Goal: Task Accomplishment & Management: Manage account settings

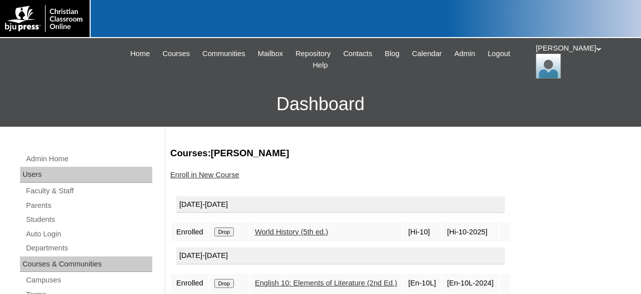
scroll to position [52, 0]
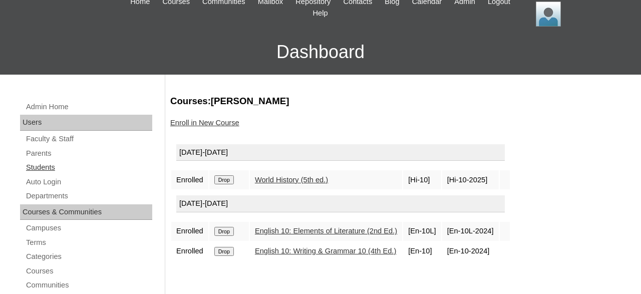
click at [51, 168] on link "Students" at bounding box center [88, 167] width 127 height 13
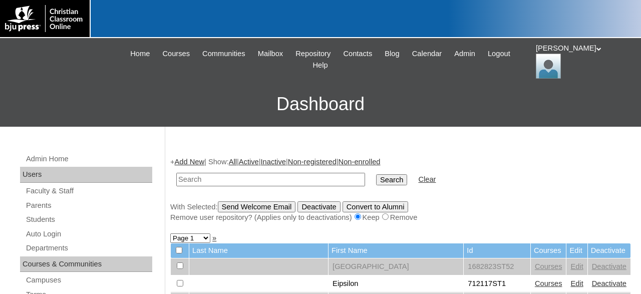
click at [261, 178] on input "text" at bounding box center [270, 180] width 189 height 14
type input "500012290"
click at [376, 174] on input "Search" at bounding box center [391, 179] width 31 height 11
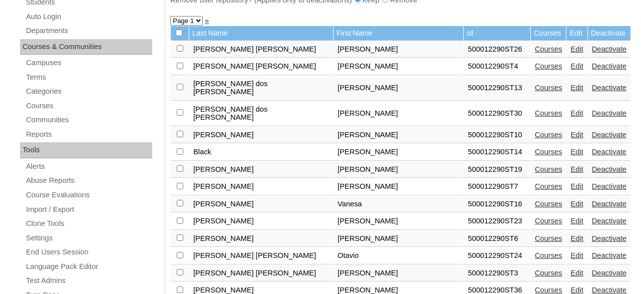
scroll to position [261, 0]
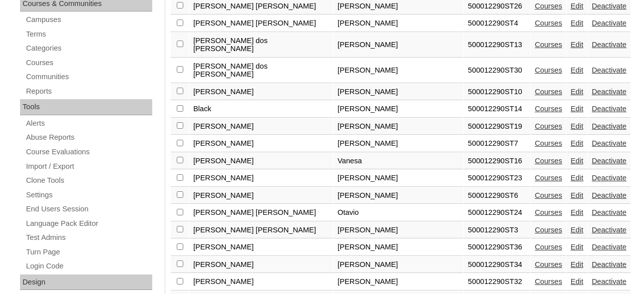
click at [535, 105] on link "Courses" at bounding box center [549, 109] width 28 height 8
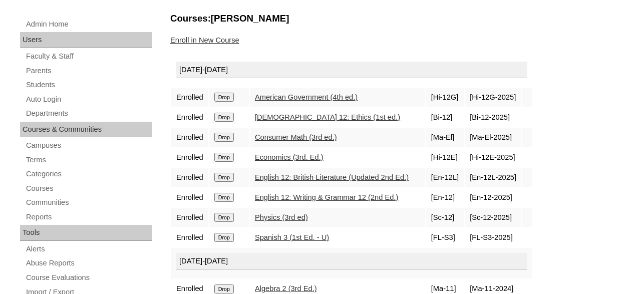
scroll to position [156, 0]
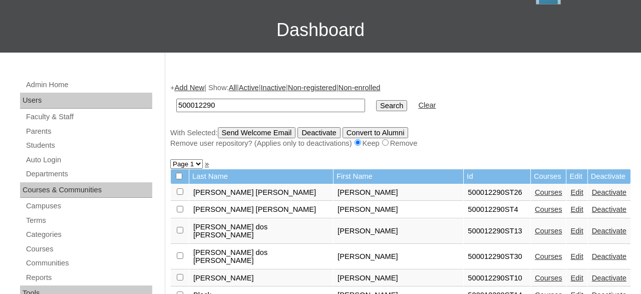
scroll to position [188, 0]
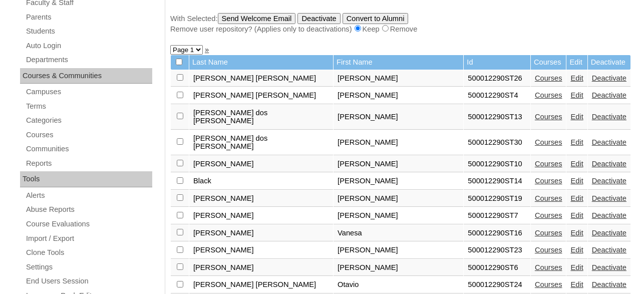
click at [535, 264] on link "Courses" at bounding box center [549, 268] width 28 height 8
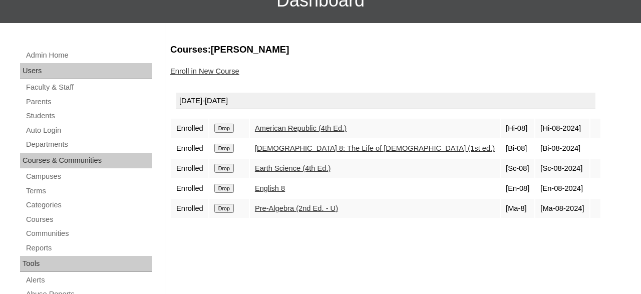
scroll to position [104, 0]
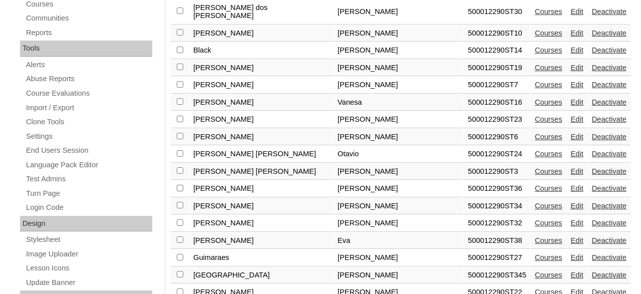
scroll to position [345, 0]
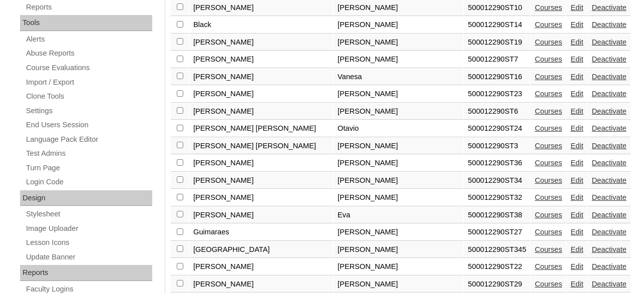
click at [535, 211] on link "Courses" at bounding box center [549, 215] width 28 height 8
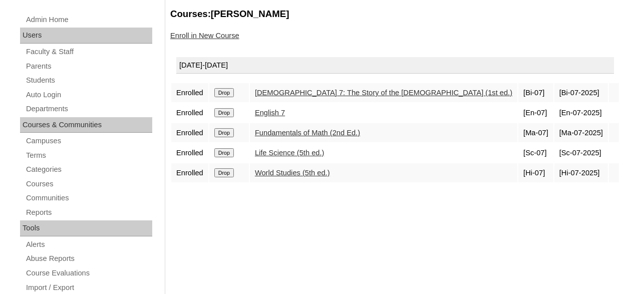
scroll to position [156, 0]
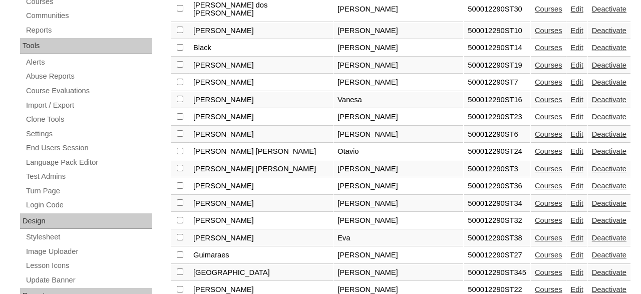
scroll to position [345, 0]
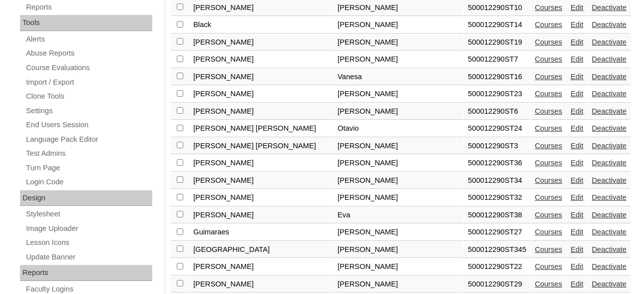
click at [535, 246] on link "Courses" at bounding box center [549, 250] width 28 height 8
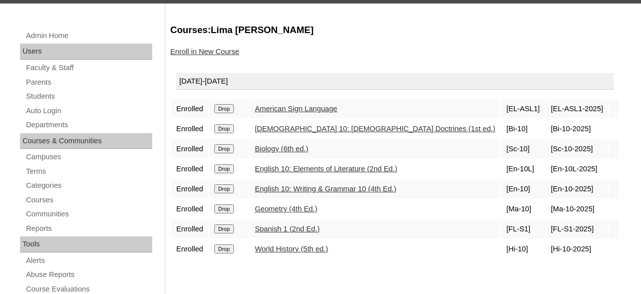
scroll to position [52, 0]
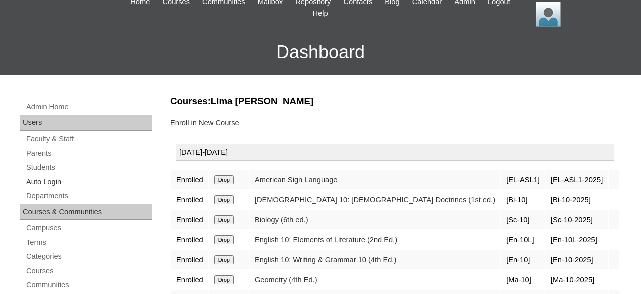
click at [54, 181] on link "Auto Login" at bounding box center [88, 182] width 127 height 13
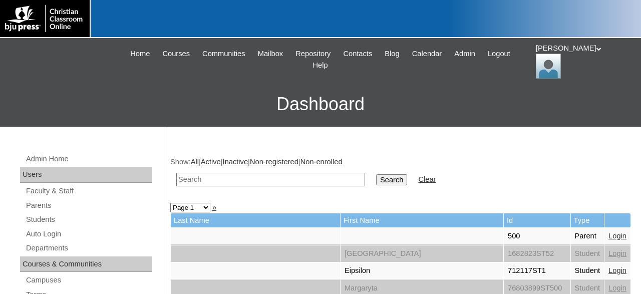
click at [322, 181] on input "text" at bounding box center [270, 180] width 189 height 14
type input "500012290"
click at [376, 174] on input "Search" at bounding box center [391, 179] width 31 height 11
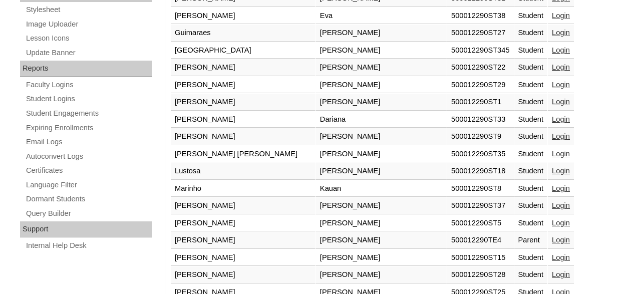
scroll to position [509, 0]
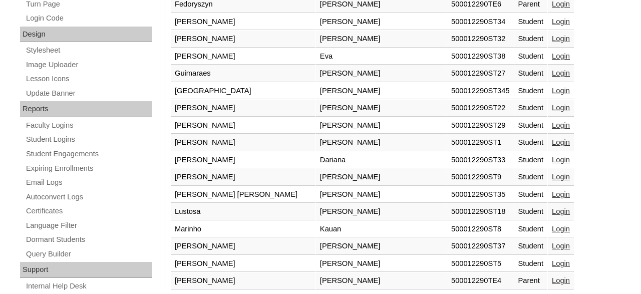
click at [552, 87] on link "Login" at bounding box center [561, 91] width 18 height 8
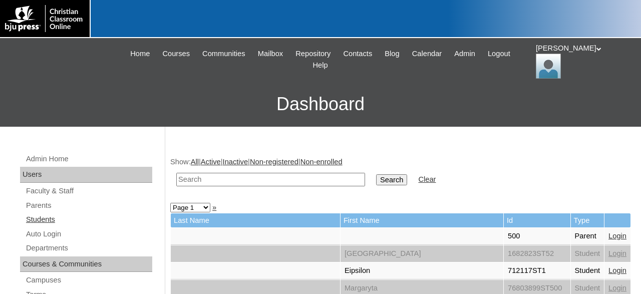
click at [49, 218] on link "Students" at bounding box center [88, 219] width 127 height 13
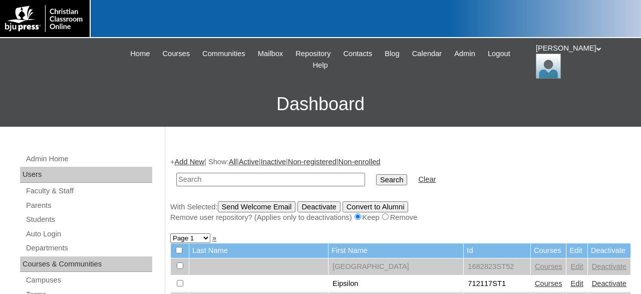
click at [319, 182] on input "text" at bounding box center [270, 180] width 189 height 14
type input "500012290"
click at [376, 174] on input "Search" at bounding box center [391, 179] width 31 height 11
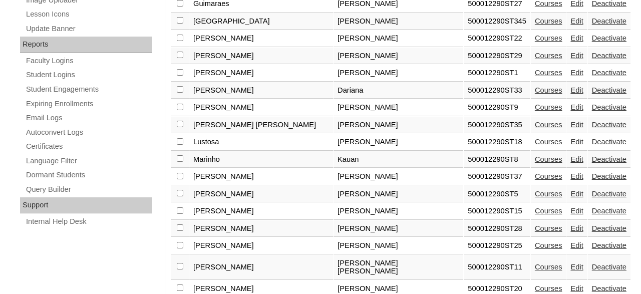
scroll to position [675, 0]
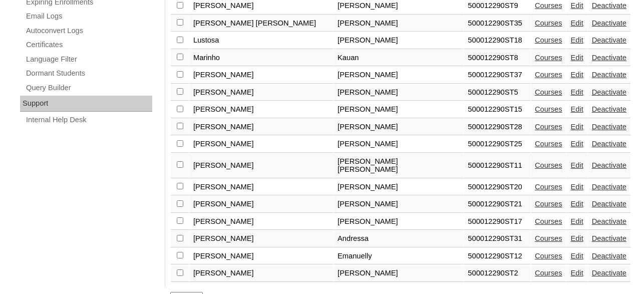
click at [535, 71] on link "Courses" at bounding box center [549, 75] width 28 height 8
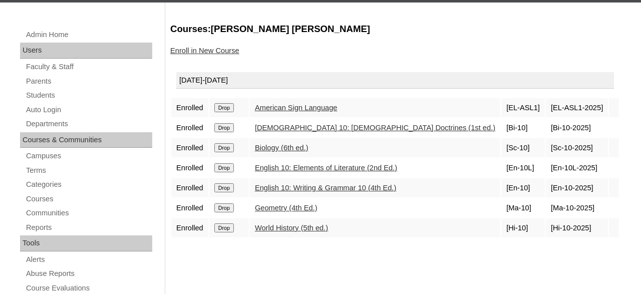
scroll to position [104, 0]
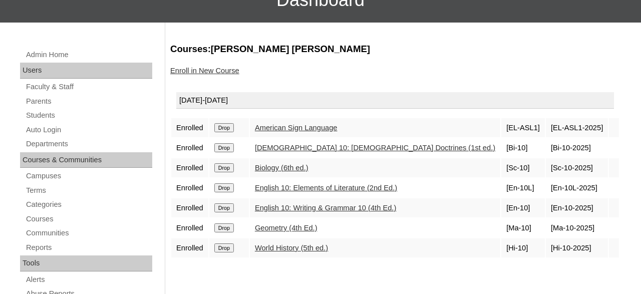
click at [210, 71] on link "Enroll in New Course" at bounding box center [204, 71] width 69 height 8
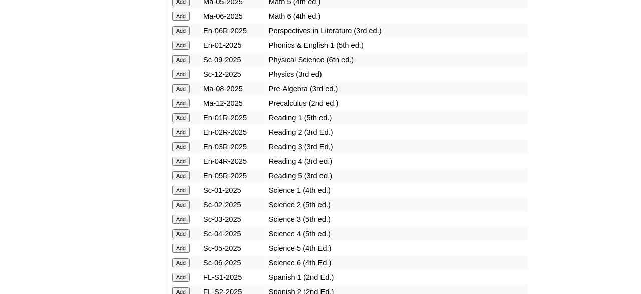
scroll to position [1251, 0]
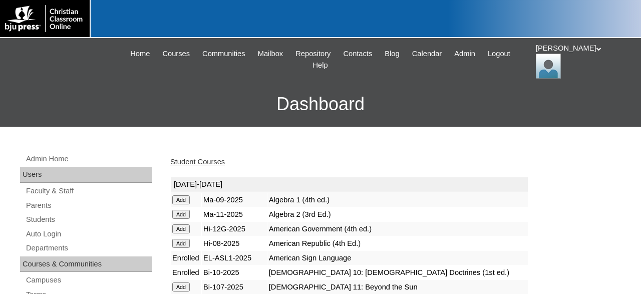
click at [208, 159] on link "Student Courses" at bounding box center [197, 162] width 55 height 8
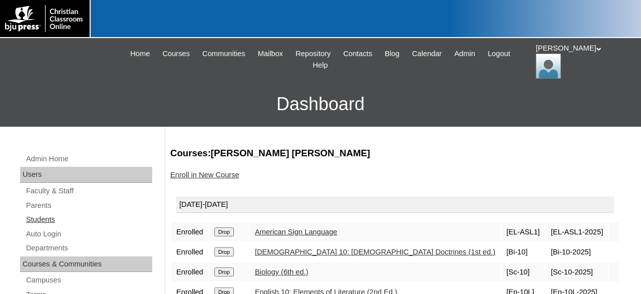
click at [48, 216] on link "Students" at bounding box center [88, 219] width 127 height 13
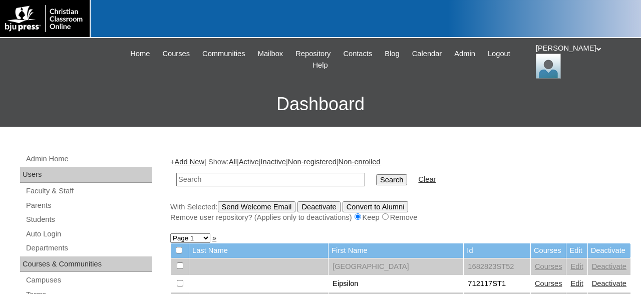
click at [291, 177] on input "text" at bounding box center [270, 180] width 189 height 14
type input "500012290"
click at [376, 174] on input "Search" at bounding box center [391, 179] width 31 height 11
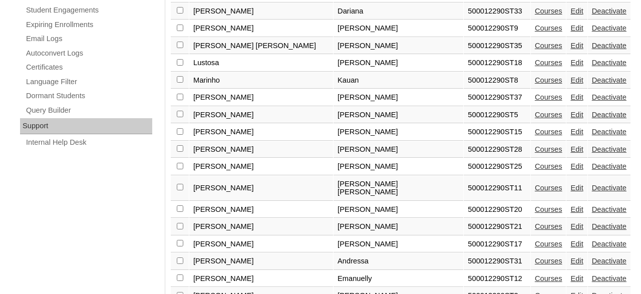
scroll to position [675, 0]
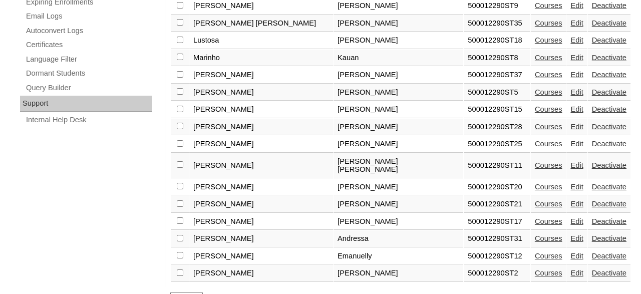
click at [535, 252] on link "Courses" at bounding box center [549, 256] width 28 height 8
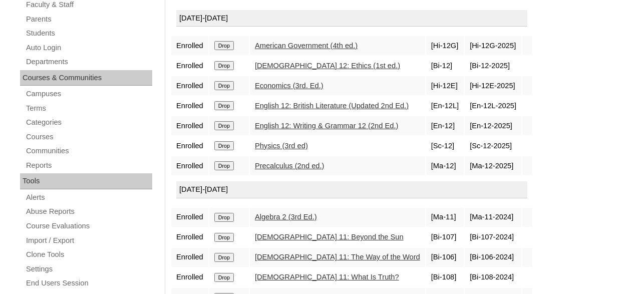
scroll to position [208, 0]
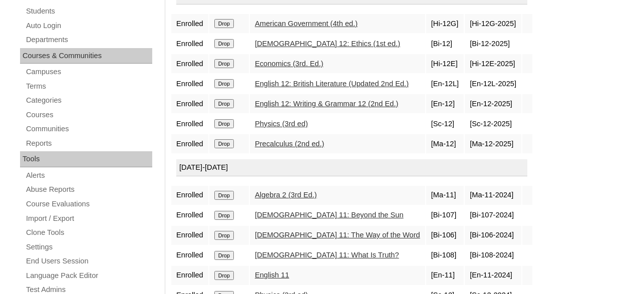
click at [226, 28] on input "Drop" at bounding box center [224, 23] width 20 height 9
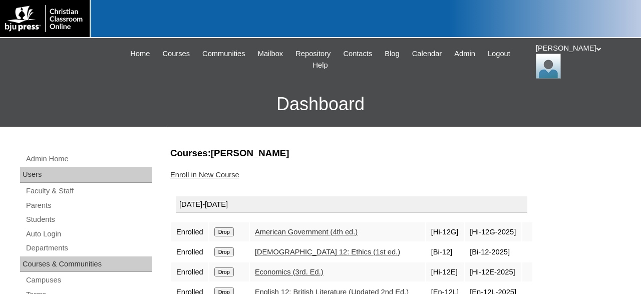
click at [206, 174] on link "Enroll in New Course" at bounding box center [204, 175] width 69 height 8
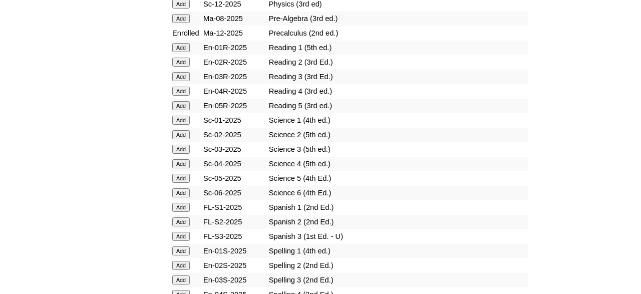
scroll to position [1251, 0]
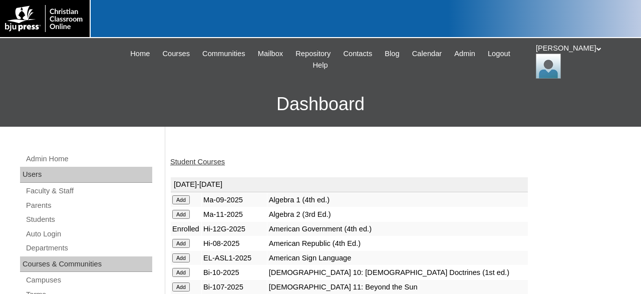
click at [216, 160] on link "Student Courses" at bounding box center [197, 162] width 55 height 8
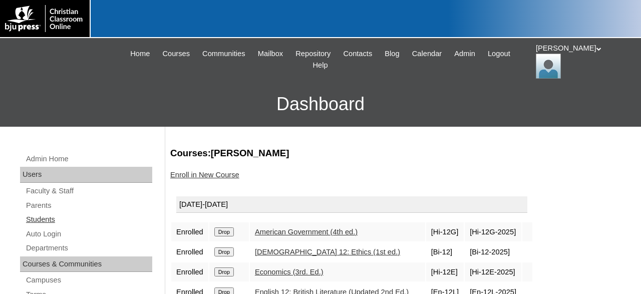
click at [43, 218] on link "Students" at bounding box center [88, 219] width 127 height 13
